Goal: Navigation & Orientation: Find specific page/section

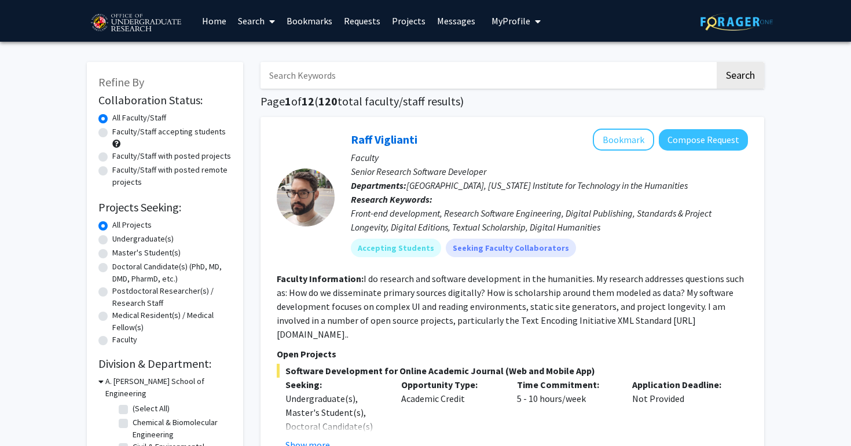
click at [407, 28] on link "Projects" at bounding box center [408, 21] width 45 height 41
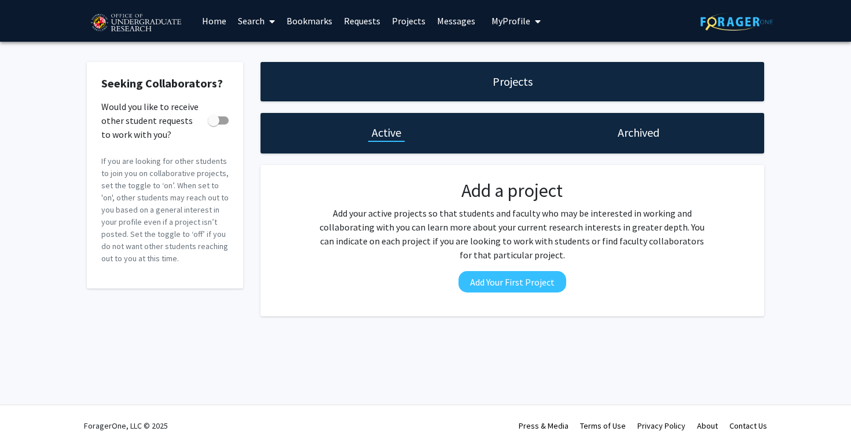
click at [457, 23] on link "Messages" at bounding box center [457, 21] width 50 height 41
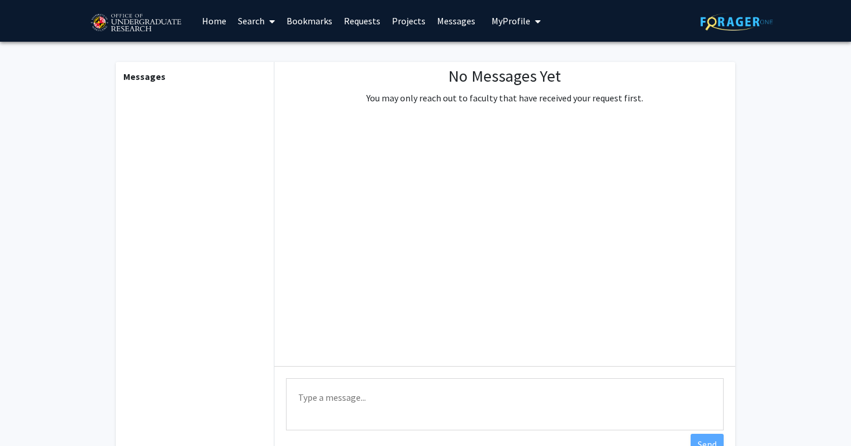
click at [390, 28] on link "Projects" at bounding box center [408, 21] width 45 height 41
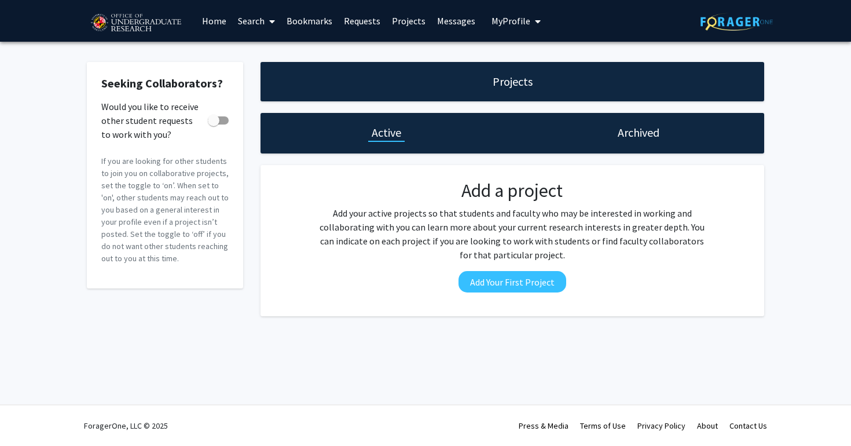
click at [509, 12] on button "My Profile" at bounding box center [516, 21] width 56 height 42
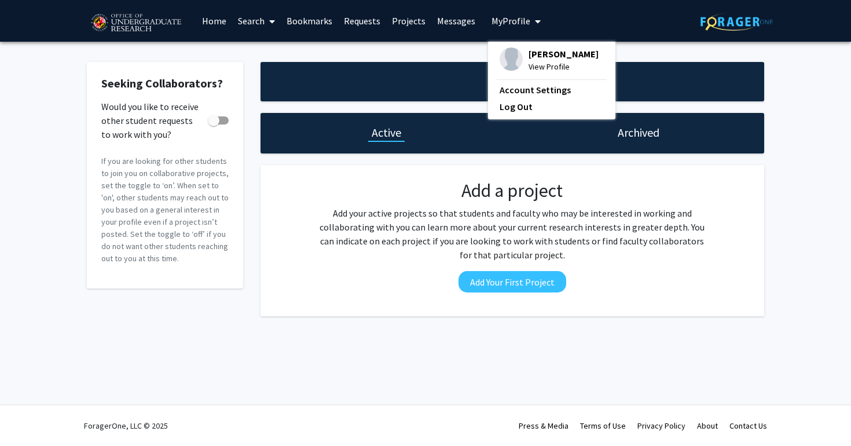
click at [529, 60] on span "[PERSON_NAME]" at bounding box center [564, 53] width 70 height 13
